Goal: Complete application form

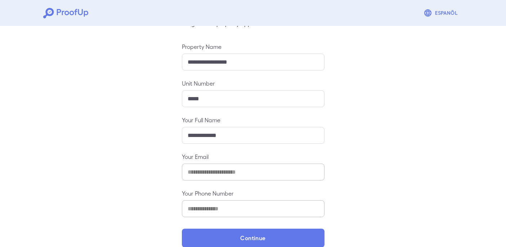
scroll to position [79, 0]
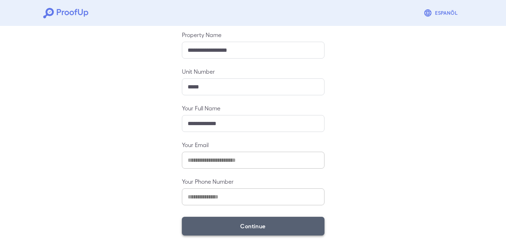
click at [279, 222] on button "Continue" at bounding box center [253, 226] width 143 height 19
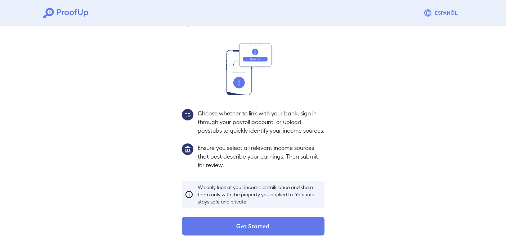
scroll to position [68, 0]
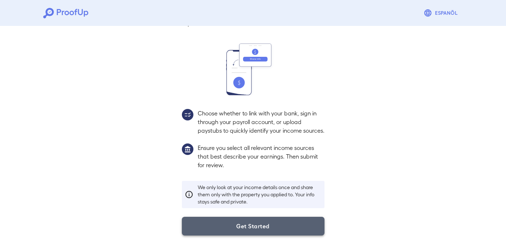
click at [274, 224] on button "Get Started" at bounding box center [253, 226] width 143 height 19
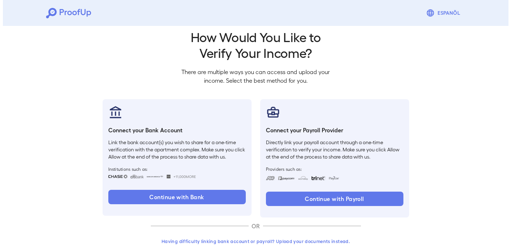
scroll to position [28, 0]
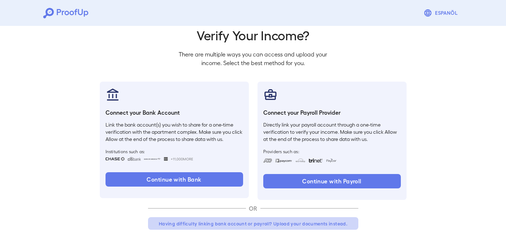
click at [279, 225] on button "Having difficulty linking bank account or payroll? Upload your documents instea…" at bounding box center [253, 223] width 210 height 13
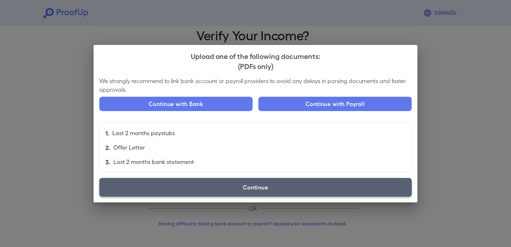
click at [254, 191] on label "Continue" at bounding box center [255, 187] width 312 height 19
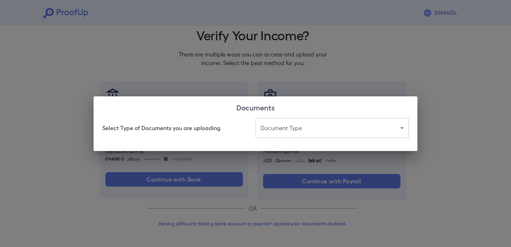
click at [324, 135] on body "Espanõl Go back How Would You Like to Verify Your Income? There are multiple wa…" at bounding box center [255, 109] width 511 height 275
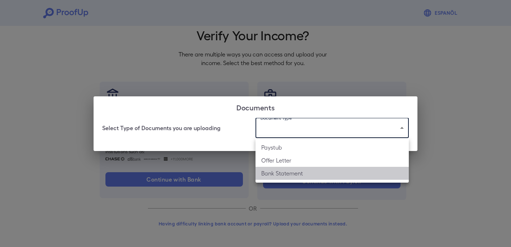
click at [317, 170] on li "Bank Statement" at bounding box center [332, 173] width 153 height 13
type input "**********"
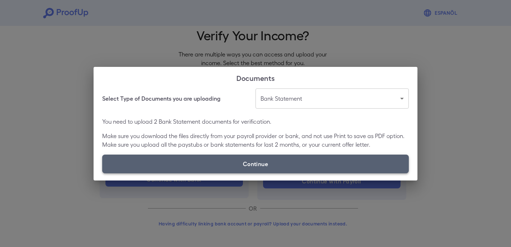
click at [264, 163] on label "Continue" at bounding box center [255, 164] width 307 height 19
click at [103, 173] on input "Continue" at bounding box center [102, 173] width 0 height 0
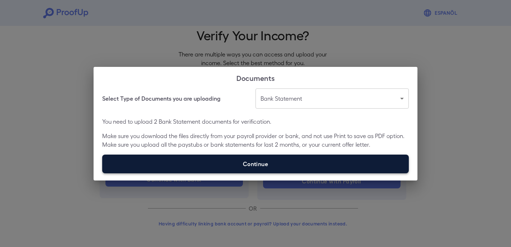
type input "**********"
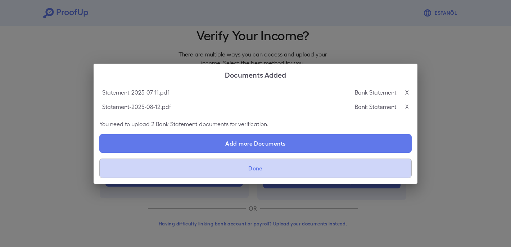
click at [253, 171] on button "Done" at bounding box center [255, 168] width 312 height 19
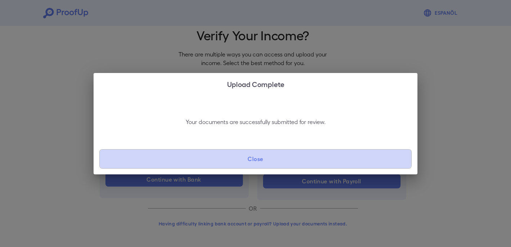
click at [249, 162] on button "Close" at bounding box center [255, 158] width 312 height 19
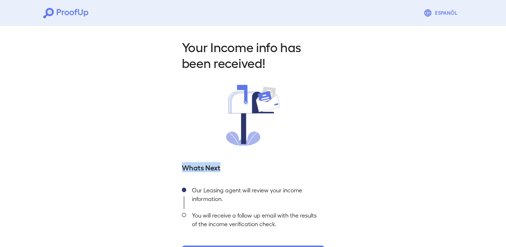
click at [243, 163] on div "Your Income info has been received! Whats Next Our Leasing agent will review yo…" at bounding box center [253, 152] width 160 height 226
